Goal: Transaction & Acquisition: Purchase product/service

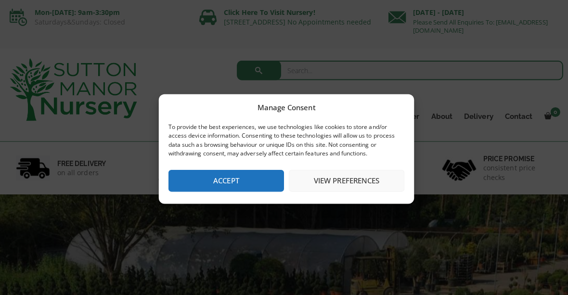
click at [209, 181] on button "Accept" at bounding box center [224, 180] width 115 height 22
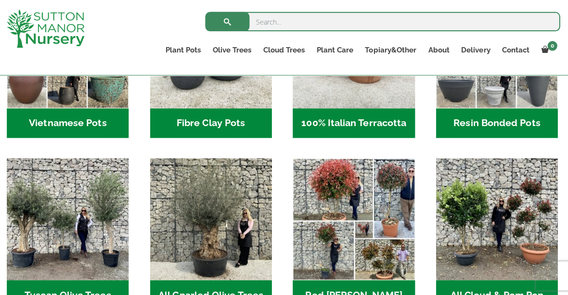
scroll to position [403, 0]
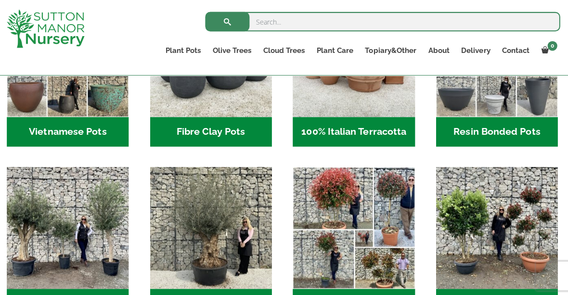
click at [319, 132] on h2 "100% Italian Terracotta (26)" at bounding box center [353, 131] width 121 height 30
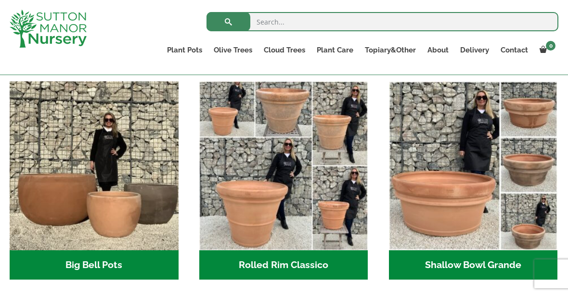
scroll to position [269, 0]
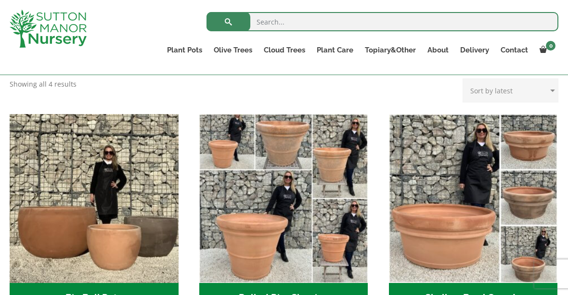
click at [539, 254] on img "Visit product category Shallow Bowl Grande" at bounding box center [473, 198] width 169 height 169
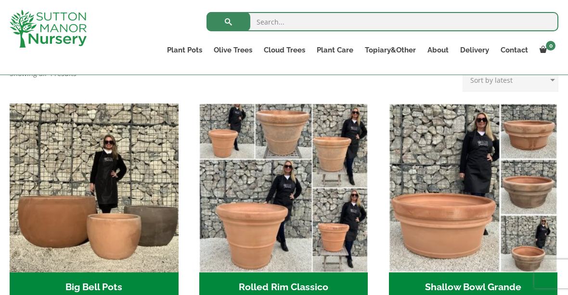
scroll to position [279, 0]
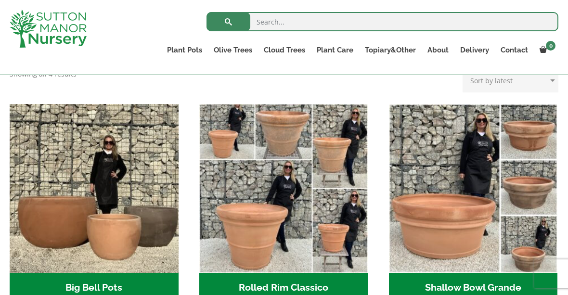
click at [541, 194] on img "Visit product category Shallow Bowl Grande" at bounding box center [473, 188] width 169 height 169
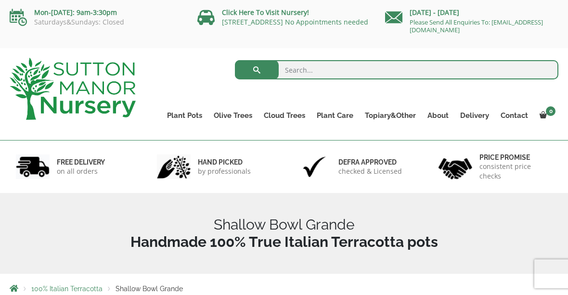
click at [536, 202] on div "Shallow Bowl Grande" at bounding box center [284, 233] width 564 height 81
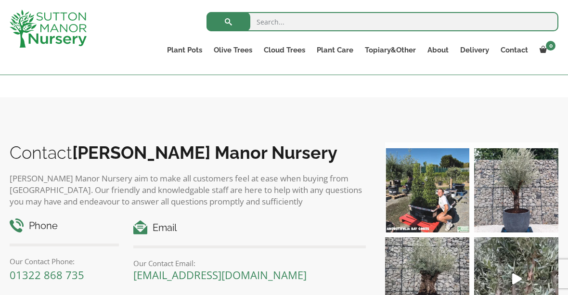
scroll to position [716, 0]
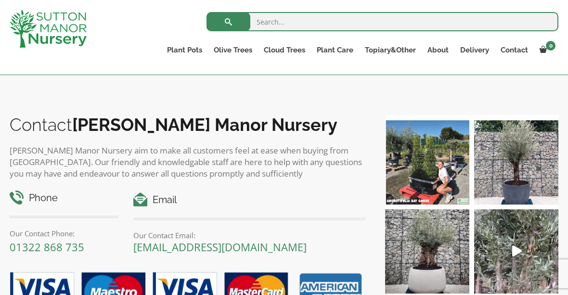
click at [139, 295] on div "Contact Sutton Manor Nursery Sutton Manor Nursery aim to make all customers fee…" at bounding box center [284, 215] width 568 height 292
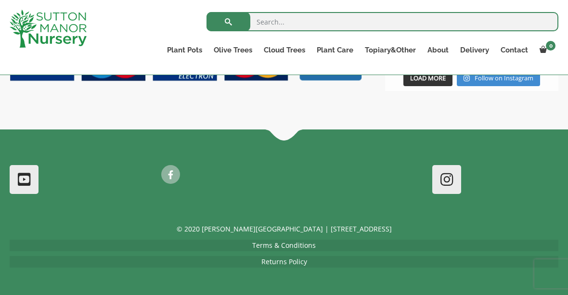
scroll to position [949, 0]
